Goal: Check status

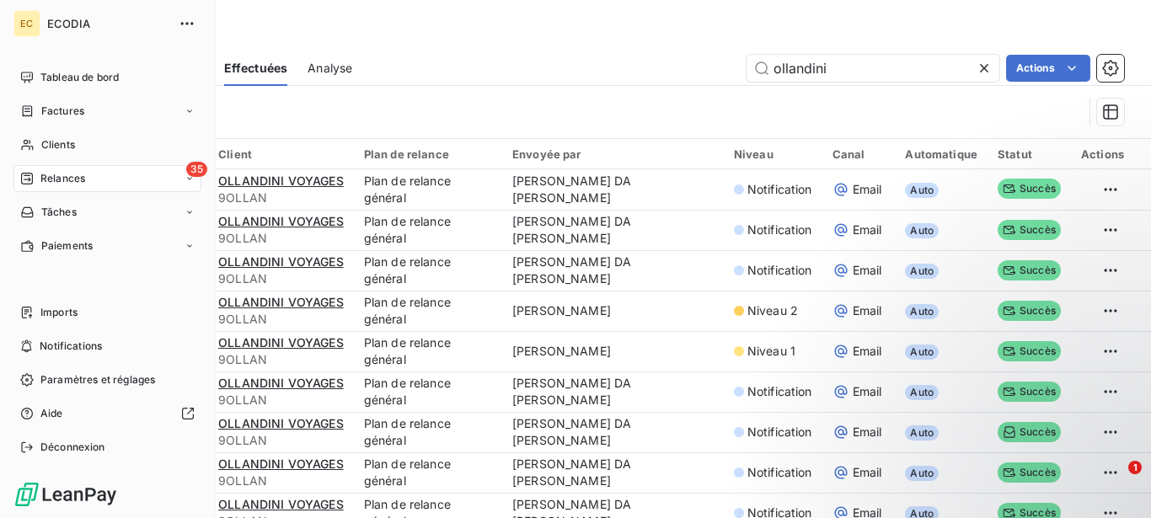
click at [75, 179] on span "Relances" at bounding box center [62, 178] width 45 height 15
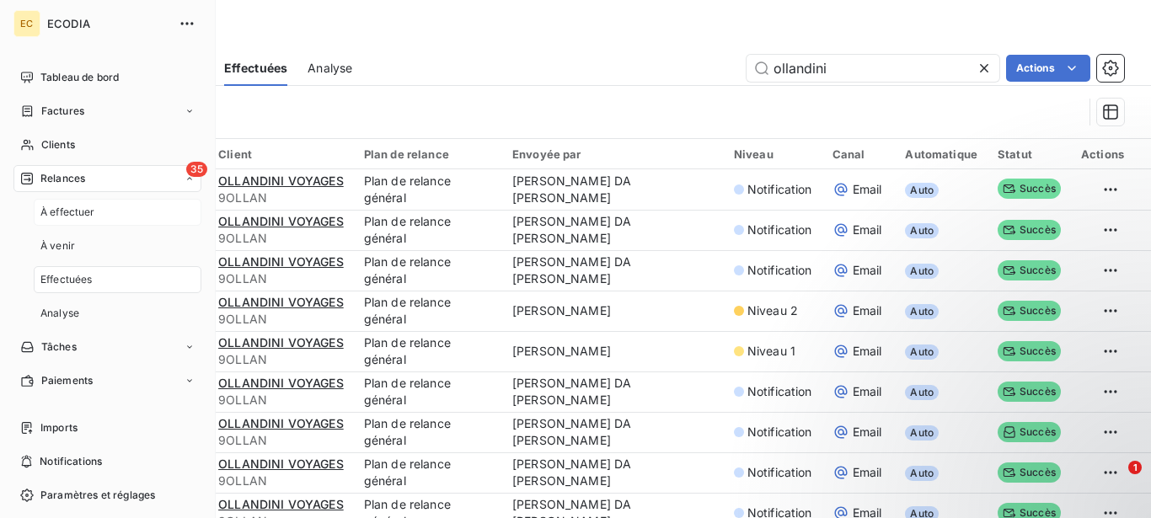
click at [74, 212] on span "À effectuer" at bounding box center [67, 212] width 55 height 15
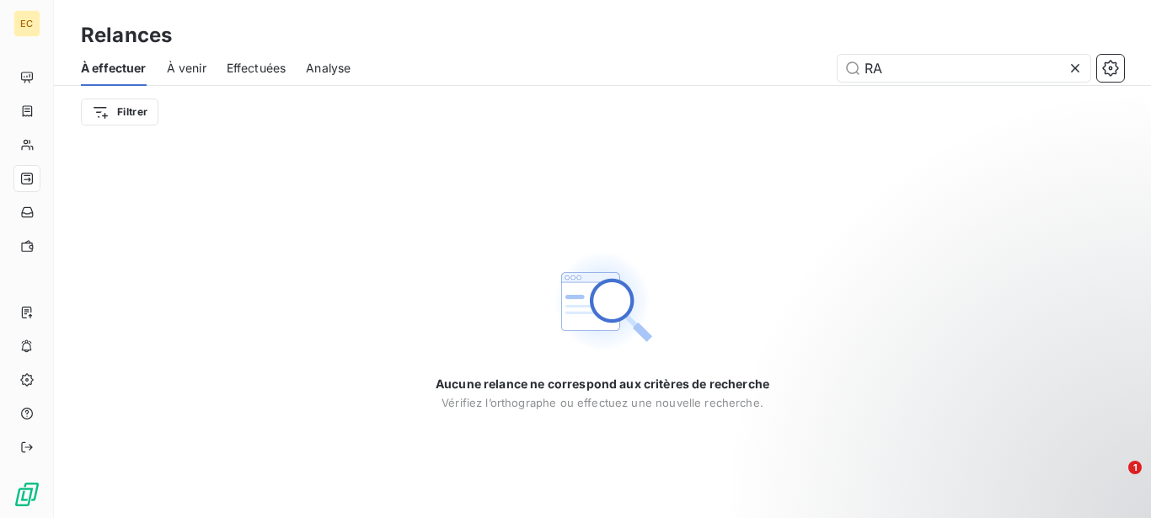
type input "R"
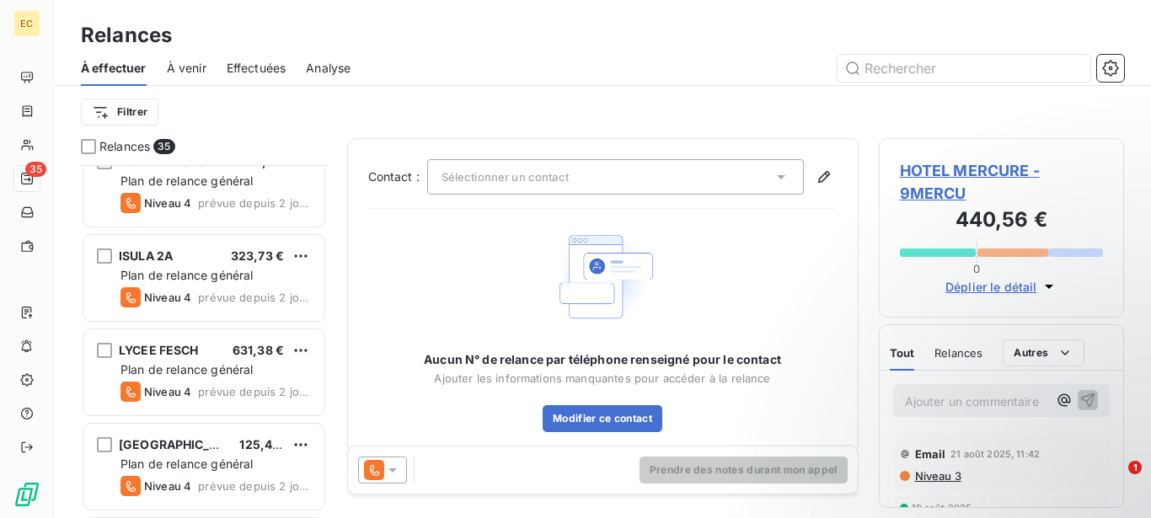
scroll to position [516, 0]
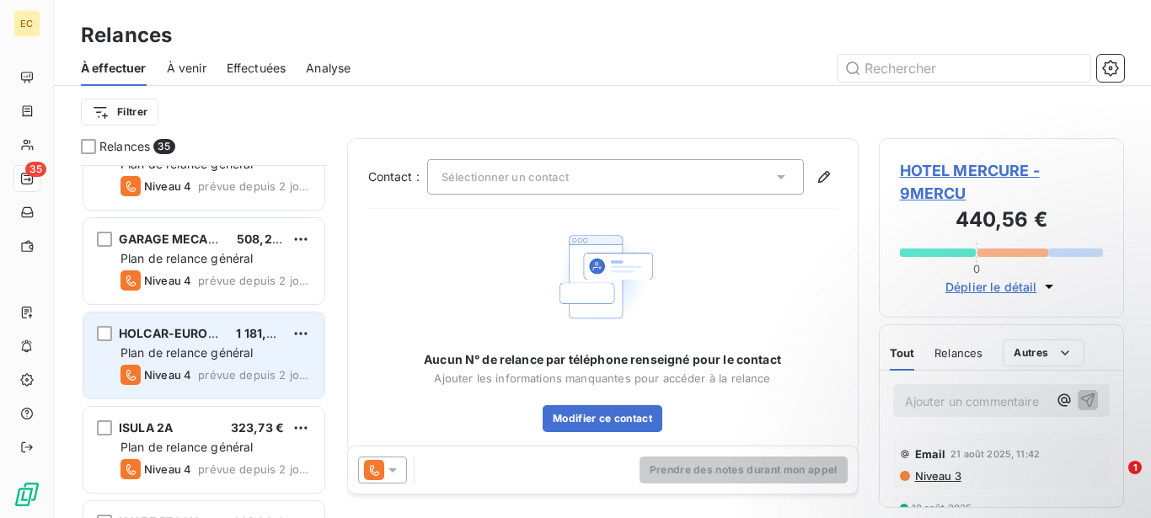
click at [235, 347] on span "Plan de relance général" at bounding box center [186, 352] width 132 height 14
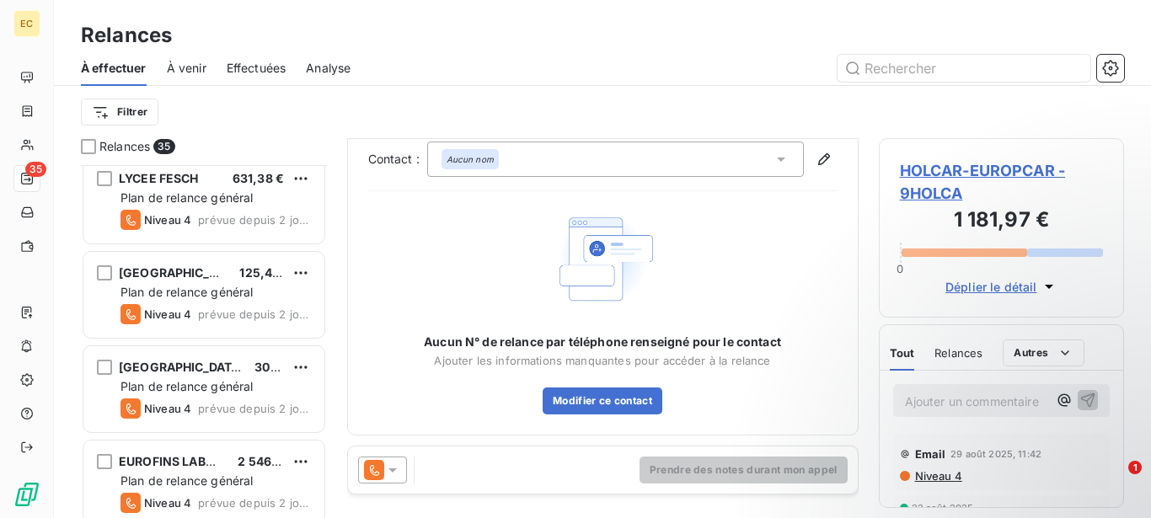
scroll to position [1032, 0]
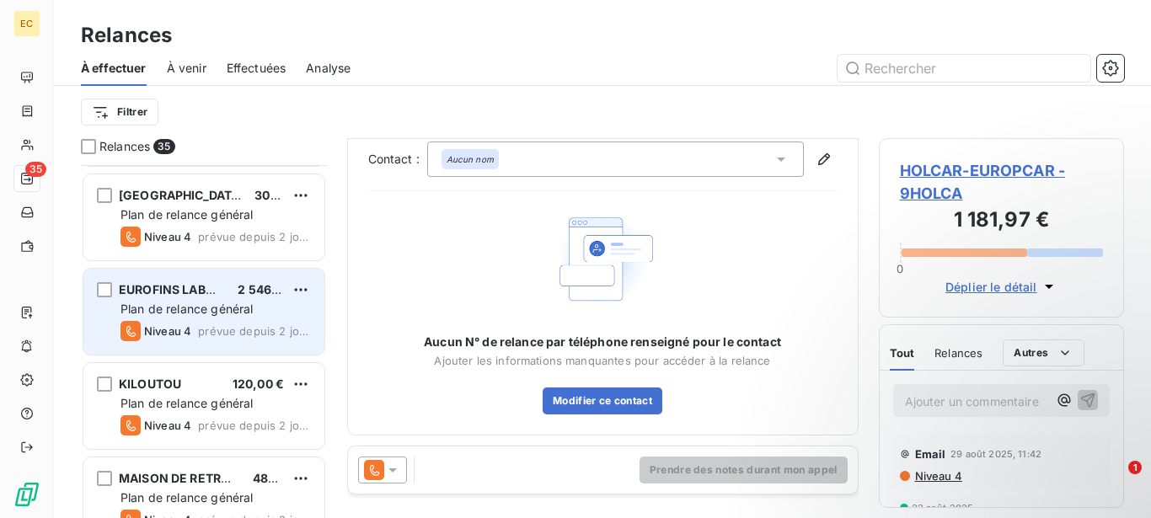
click at [232, 316] on span "Plan de relance général" at bounding box center [186, 309] width 132 height 14
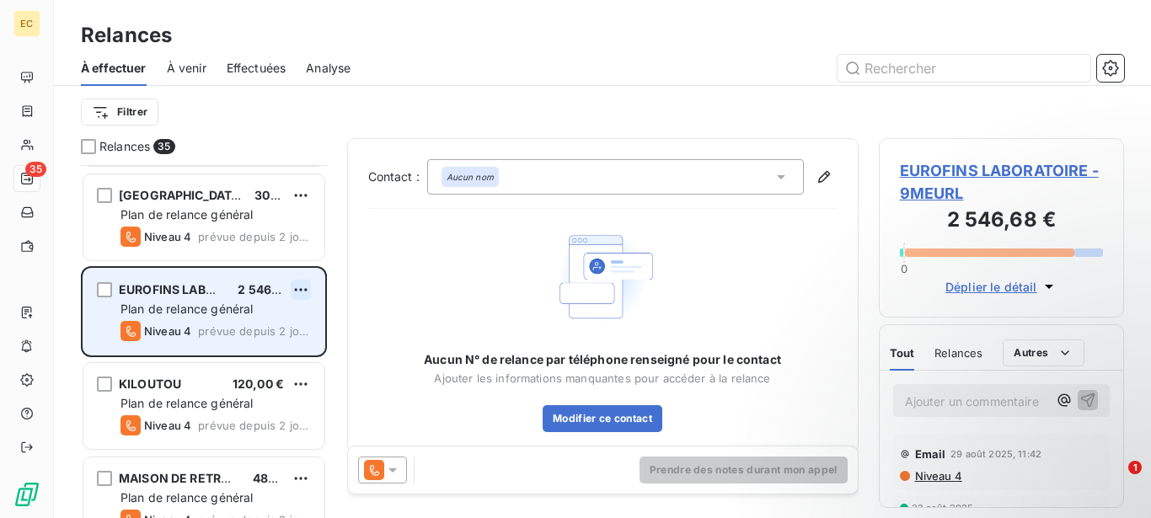
click at [301, 289] on html "EC 35 Relances À effectuer À venir Effectuées Analyse Filtrer Relances 35 LYCEE…" at bounding box center [575, 259] width 1151 height 518
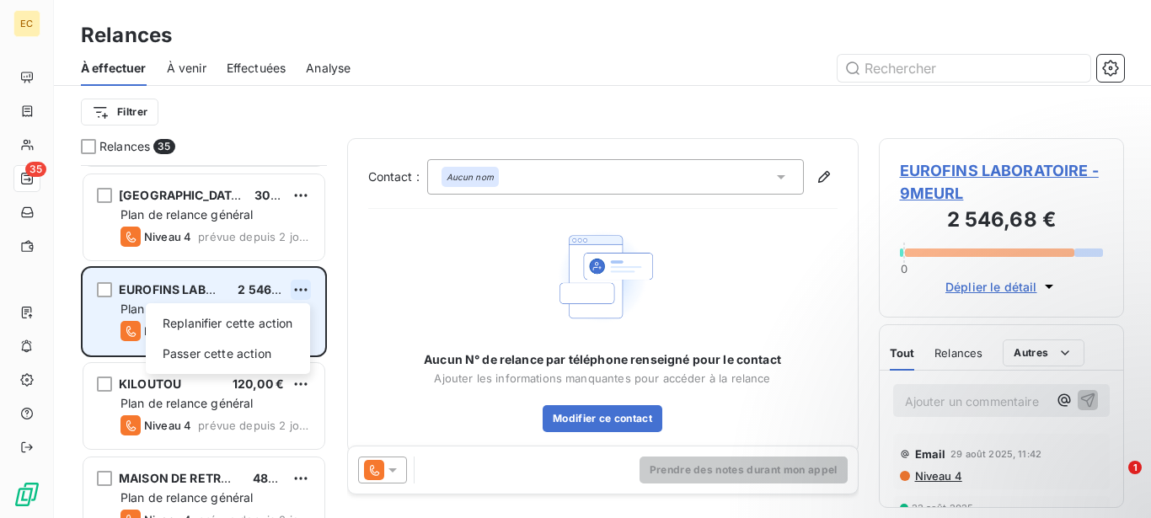
click at [301, 289] on html "EC 35 Relances À effectuer À venir Effectuées Analyse Filtrer Relances 35 LYCEE…" at bounding box center [575, 259] width 1151 height 518
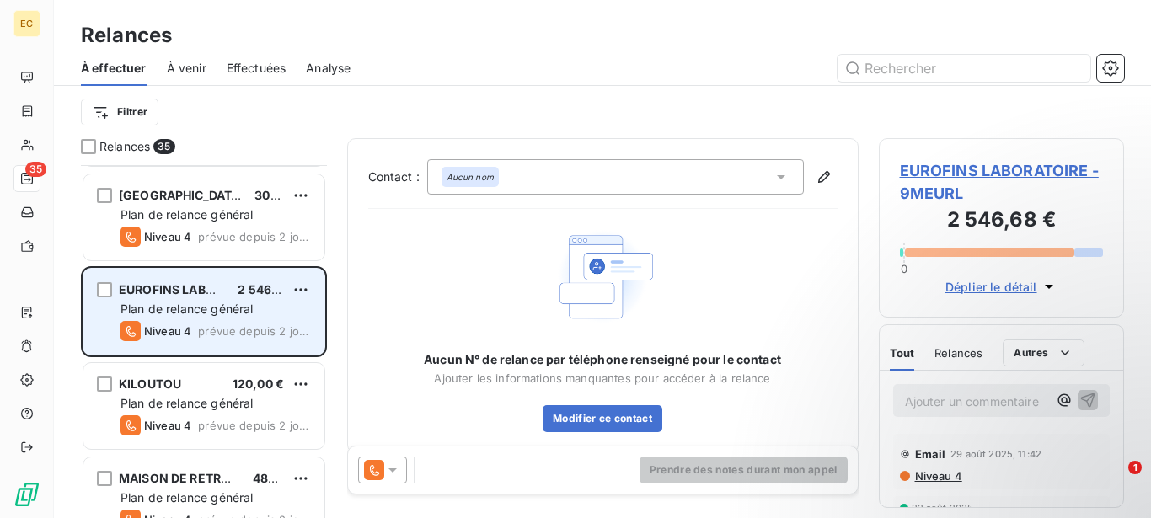
click at [174, 294] on span "EUROFINS LABORATOIRE" at bounding box center [192, 289] width 147 height 14
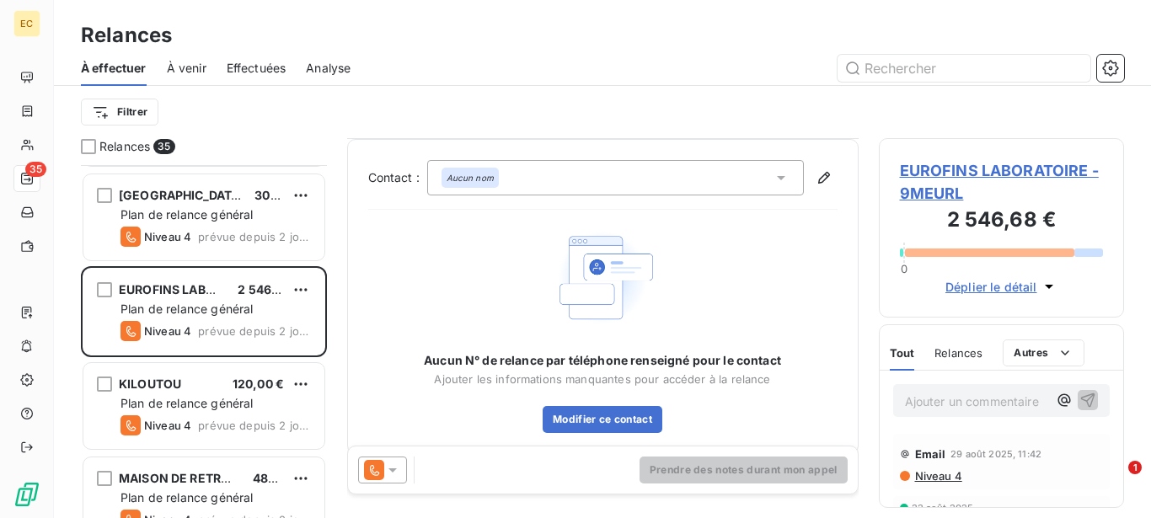
scroll to position [19, 0]
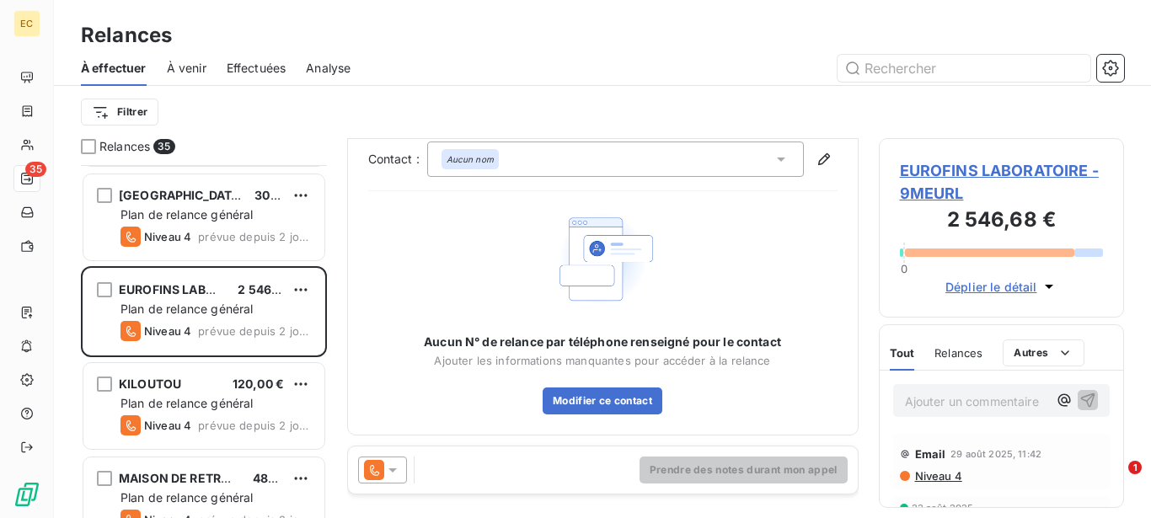
click at [966, 356] on span "Relances" at bounding box center [958, 352] width 48 height 13
click at [902, 353] on span "Tout" at bounding box center [902, 352] width 24 height 13
click at [999, 291] on span "Déplier le détail" at bounding box center [991, 287] width 92 height 18
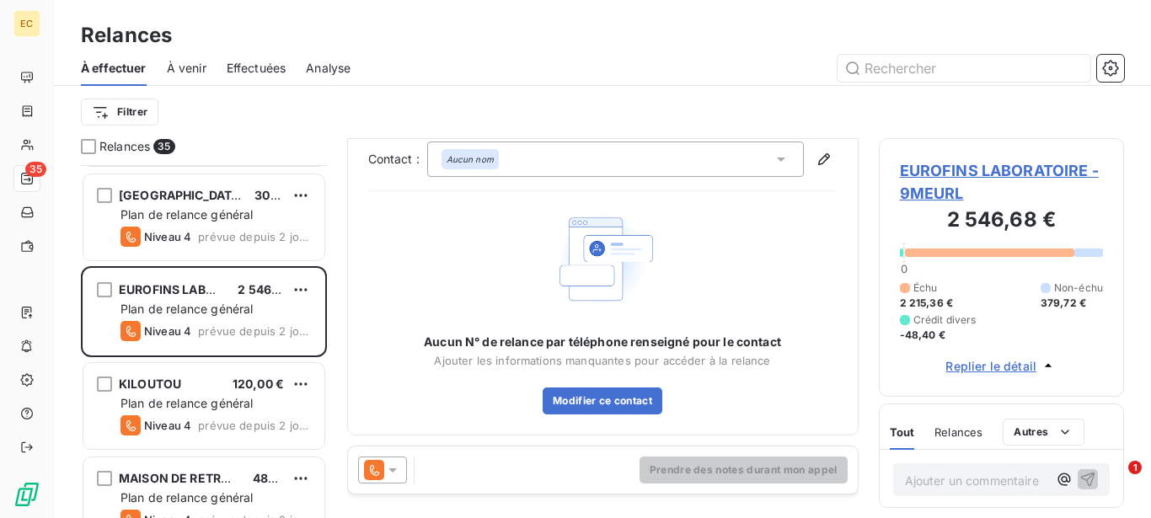
click at [975, 170] on span "EUROFINS LABORATOIRE - 9MEURL" at bounding box center [1002, 181] width 204 height 45
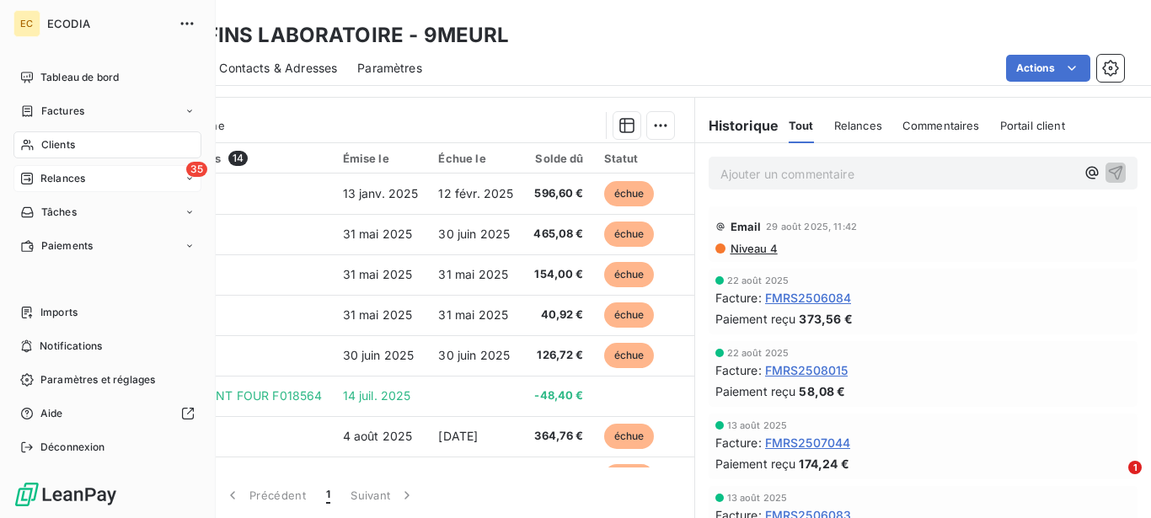
click at [24, 174] on icon at bounding box center [27, 179] width 12 height 12
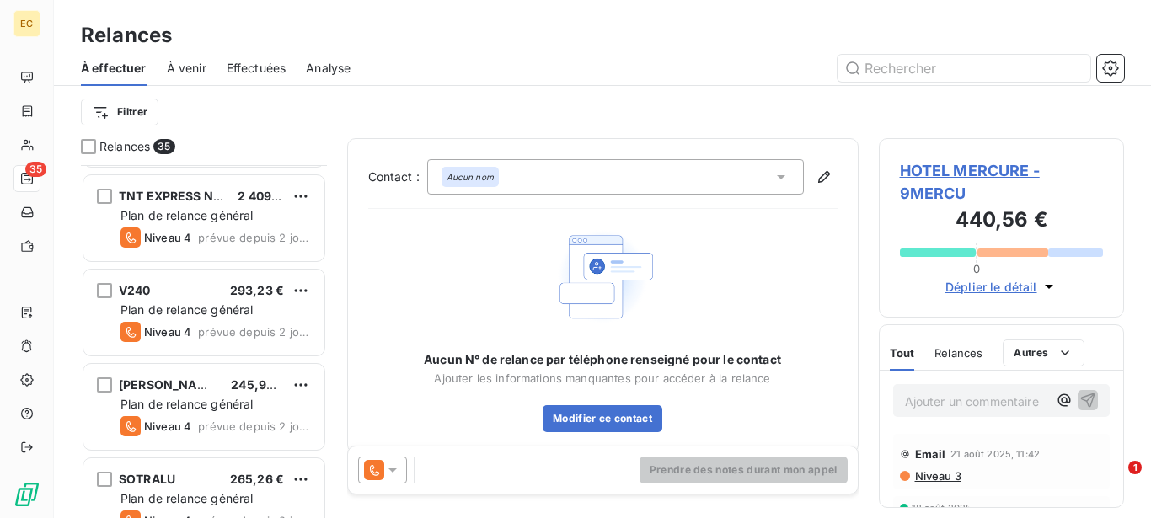
scroll to position [2923, 0]
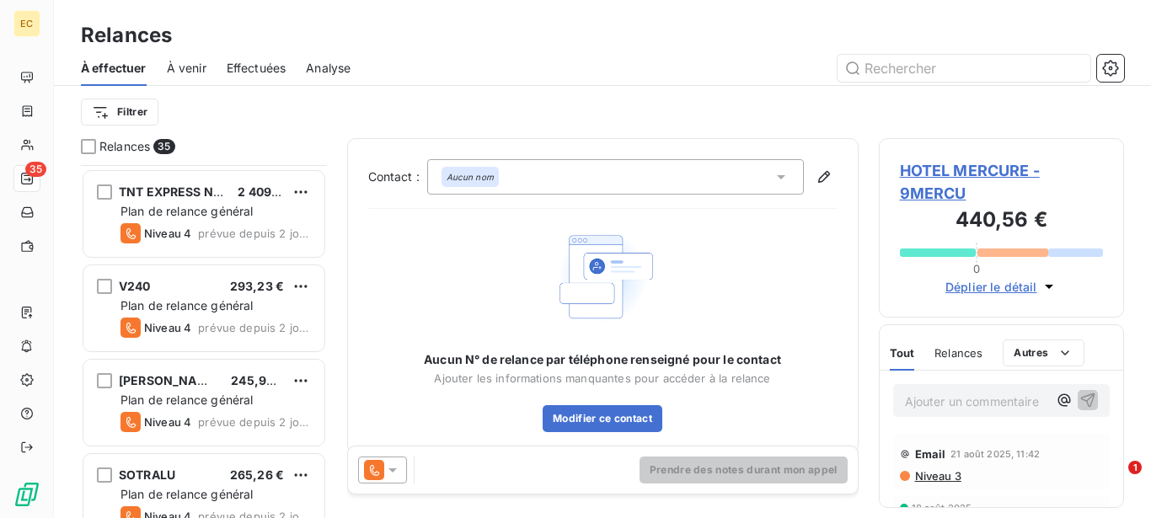
click at [186, 80] on div "À venir" at bounding box center [187, 68] width 40 height 35
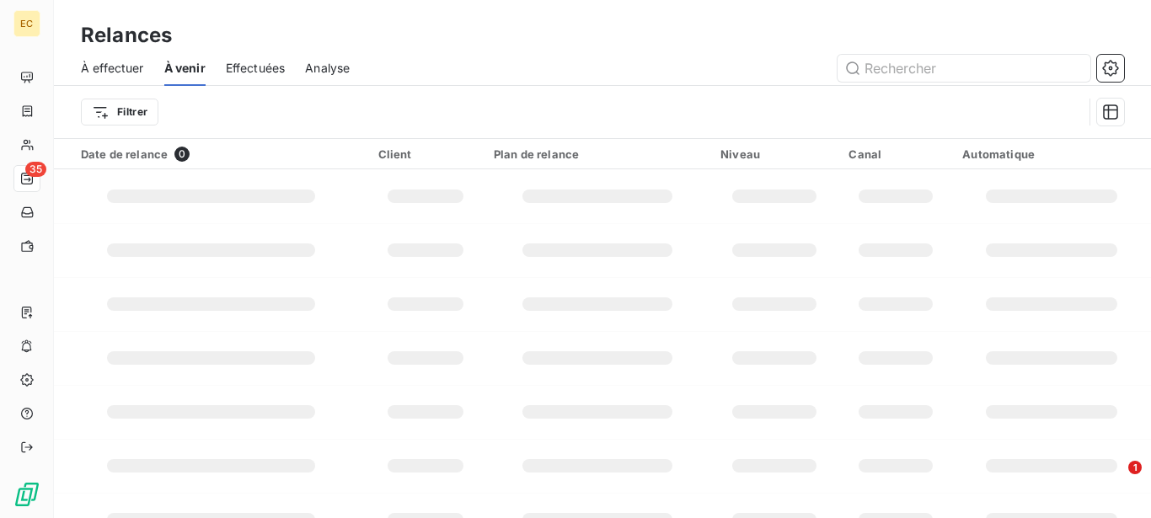
click at [257, 74] on span "Effectuées" at bounding box center [256, 68] width 60 height 17
